Goal: Transaction & Acquisition: Purchase product/service

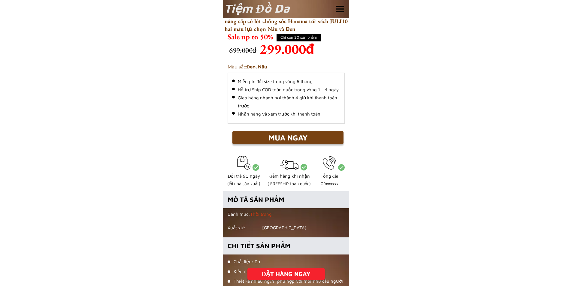
scroll to position [150, 0]
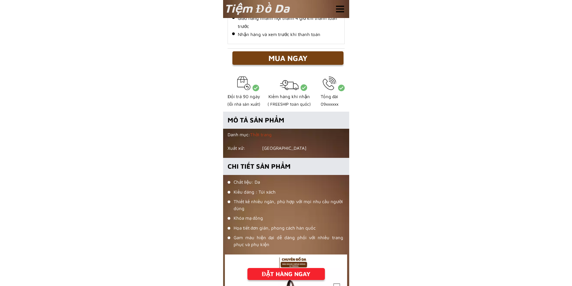
scroll to position [240, 0]
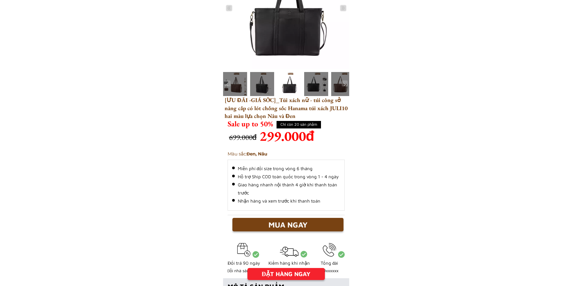
scroll to position [0, 0]
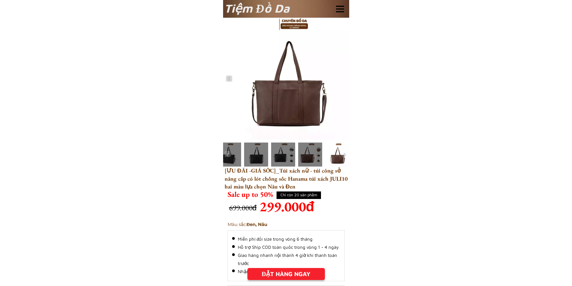
click at [258, 182] on h3 "[ƯU ĐÃI -GIÁ SỐC]_Túi xách nữ - túi công sở nâng cấp có lót chống sốc Hanama tú…" at bounding box center [286, 179] width 123 height 24
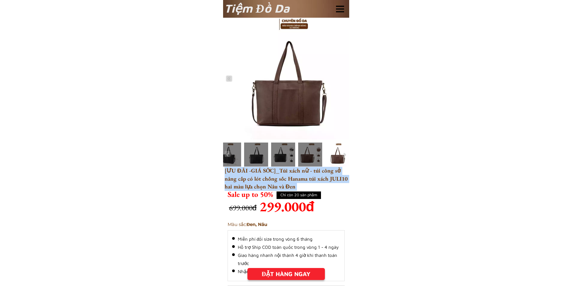
click at [258, 182] on h3 "[ƯU ĐÃI -GIÁ SỐC]_Túi xách nữ - túi công sở nâng cấp có lót chống sốc Hanama tú…" at bounding box center [286, 179] width 123 height 24
copy h3 "[ƯU ĐÃI -GIÁ SỐC]_Túi xách nữ - túi công sở nâng cấp có lót chống sốc Hanama tú…"
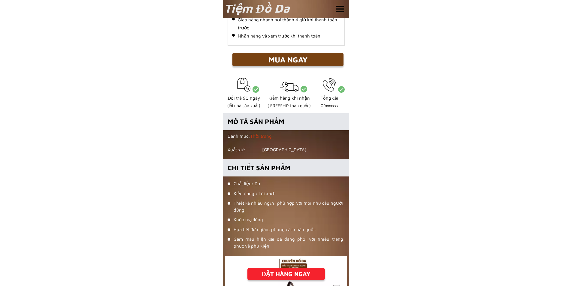
scroll to position [240, 0]
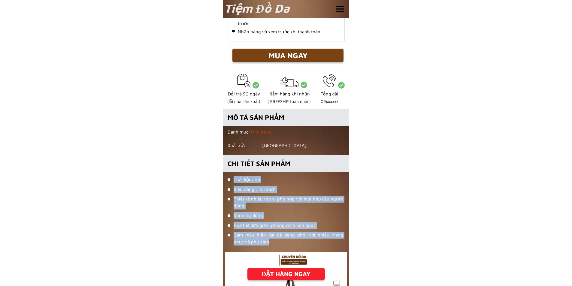
drag, startPoint x: 234, startPoint y: 179, endPoint x: 321, endPoint y: 241, distance: 106.2
click at [321, 241] on ul "Chất liệu: Da Kiểu dáng : Túi xách Thiết kế nhiều ngăn, phù hợp với mọi nhu cầu…" at bounding box center [286, 212] width 116 height 72
copy ul "Chất liệu: Da Kiểu dáng : Túi xách Thiết kế nhiều ngăn, phù hợp với mọi nhu cầu…"
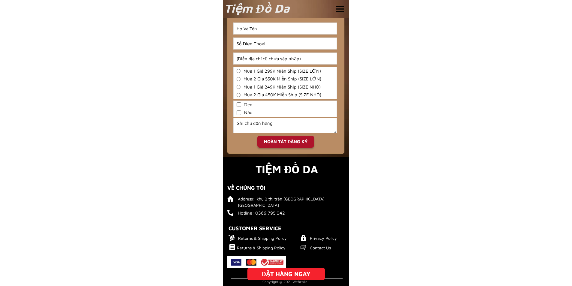
scroll to position [1445, 0]
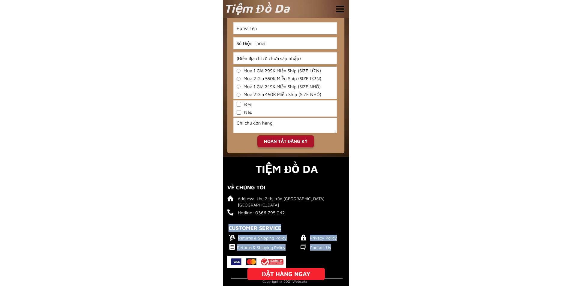
drag, startPoint x: 229, startPoint y: 229, endPoint x: 338, endPoint y: 250, distance: 111.0
click at [338, 250] on div "CUSTOMER SERVICE Returns & Shipping Policy Returns & Shipping Policy Privacy Po…" at bounding box center [287, 246] width 120 height 44
